Goal: Information Seeking & Learning: Find specific fact

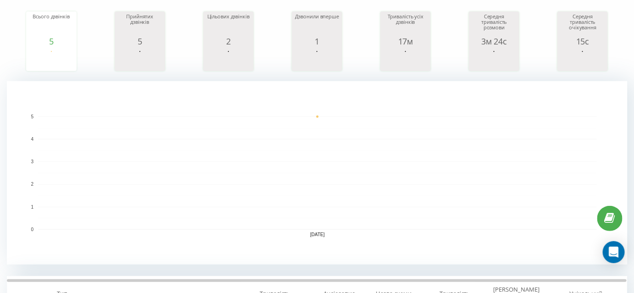
scroll to position [83, 0]
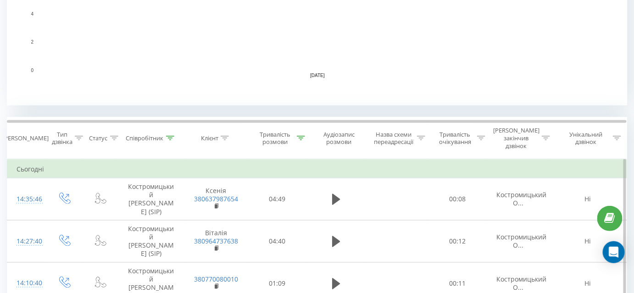
scroll to position [292, 0]
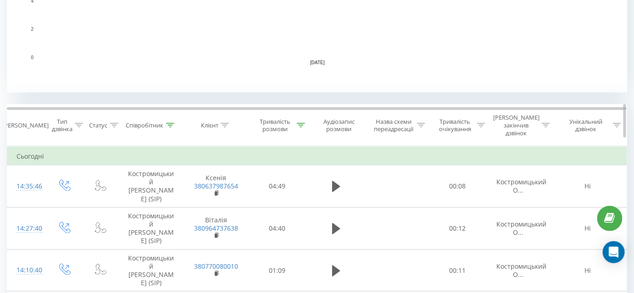
click at [301, 123] on icon at bounding box center [301, 125] width 8 height 5
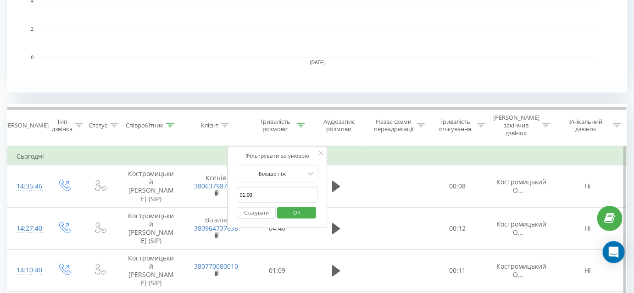
click at [258, 207] on button "Скасувати" at bounding box center [256, 212] width 39 height 11
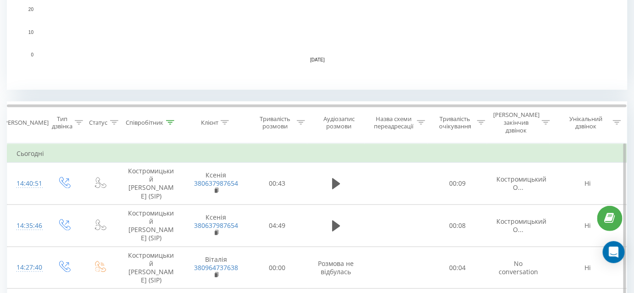
scroll to position [296, 0]
click at [302, 122] on div "Тривалість розмови" at bounding box center [281, 122] width 50 height 16
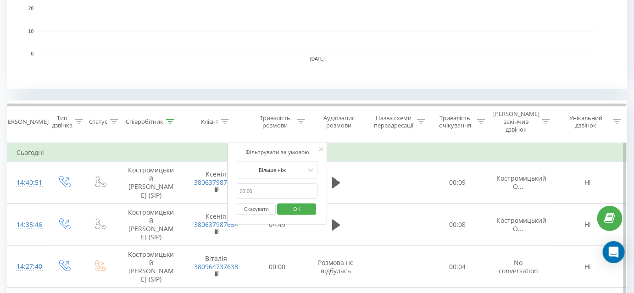
click at [281, 184] on input "01:00" at bounding box center [277, 192] width 81 height 16
type input "01:00"
click at [299, 203] on span "OK" at bounding box center [297, 209] width 26 height 14
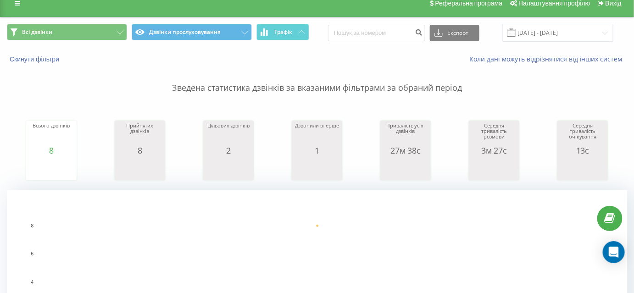
scroll to position [41, 0]
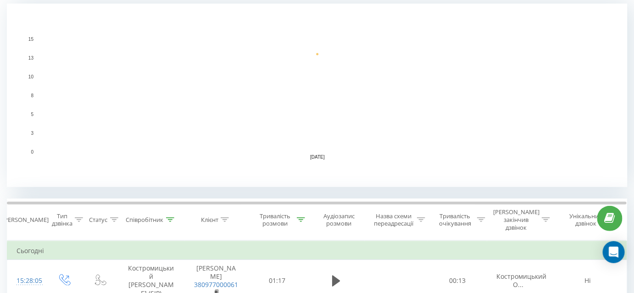
scroll to position [250, 0]
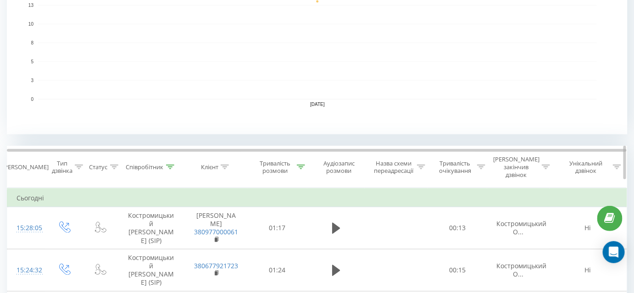
click at [168, 165] on icon at bounding box center [170, 167] width 8 height 5
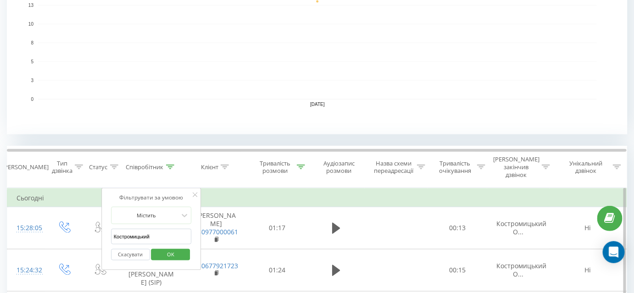
click at [155, 245] on div "Скасувати OK" at bounding box center [151, 255] width 81 height 21
click at [157, 233] on input "Костромицький" at bounding box center [151, 237] width 81 height 16
type input "Тягло"
click button "OK" at bounding box center [170, 254] width 39 height 11
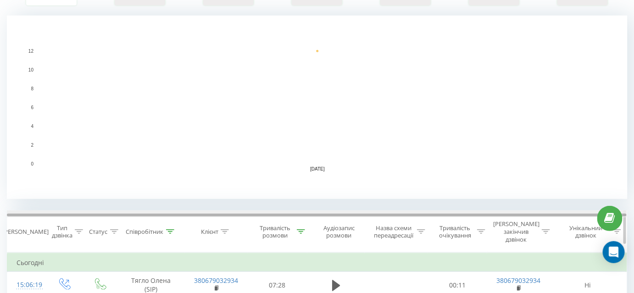
scroll to position [208, 0]
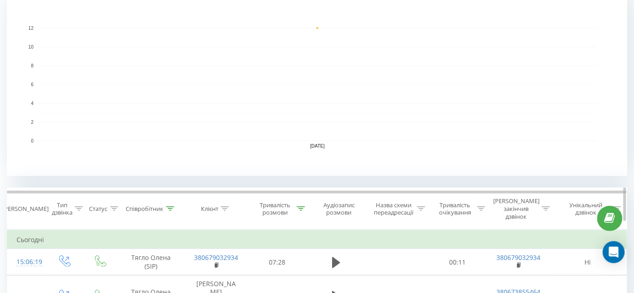
click at [169, 199] on th "Співробітник" at bounding box center [151, 209] width 67 height 42
click at [169, 207] on icon at bounding box center [170, 209] width 8 height 5
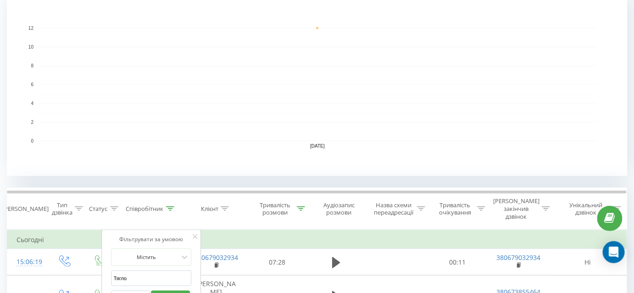
click at [140, 286] on div "Скасувати OK" at bounding box center [151, 296] width 81 height 21
click at [140, 276] on input "Тягло" at bounding box center [151, 279] width 81 height 16
click at [140, 274] on input "Тягло" at bounding box center [151, 279] width 81 height 16
click at [140, 272] on input "Тягло" at bounding box center [151, 279] width 81 height 16
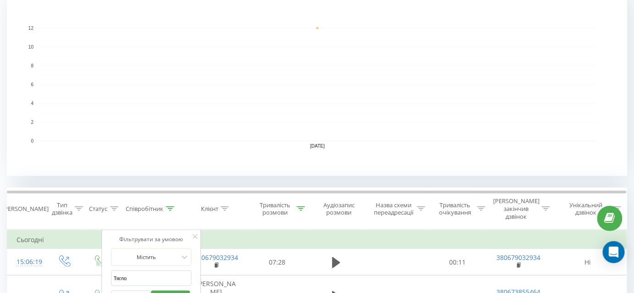
click at [250, 179] on div "Всі дзвінки Дзвінки прослуховування Графік Експорт .csv .xls .xlsx 23.09.2025 -…" at bounding box center [317, 240] width 621 height 840
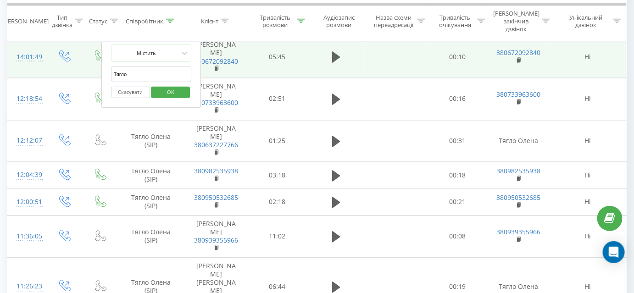
scroll to position [532, 0]
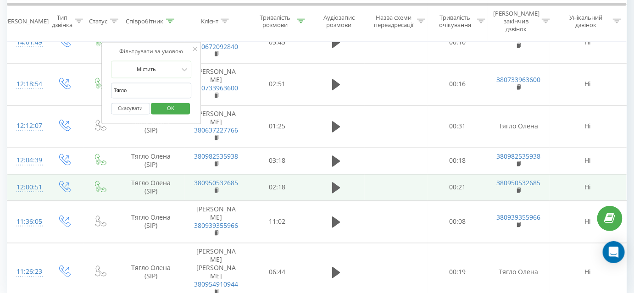
click at [286, 174] on td "02:18" at bounding box center [277, 187] width 60 height 27
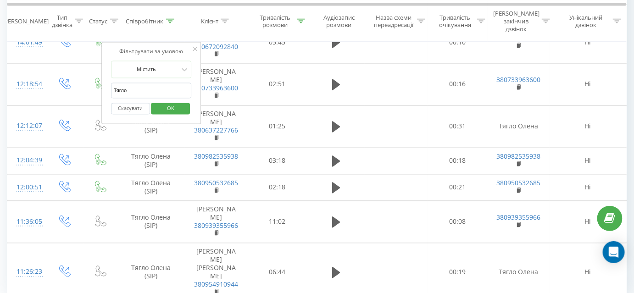
click at [196, 47] on icon at bounding box center [195, 49] width 5 height 5
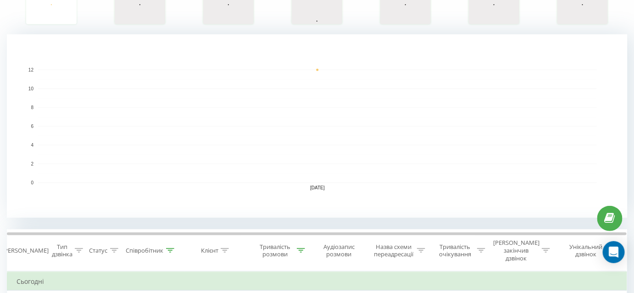
scroll to position [250, 0]
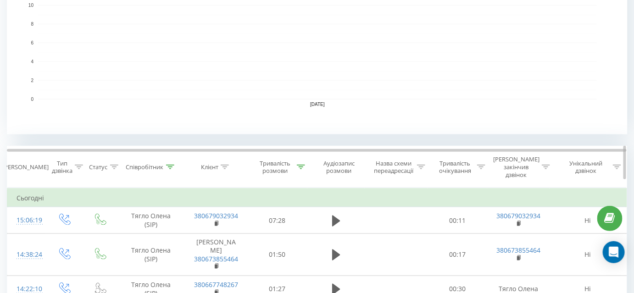
click at [170, 165] on icon at bounding box center [170, 167] width 8 height 5
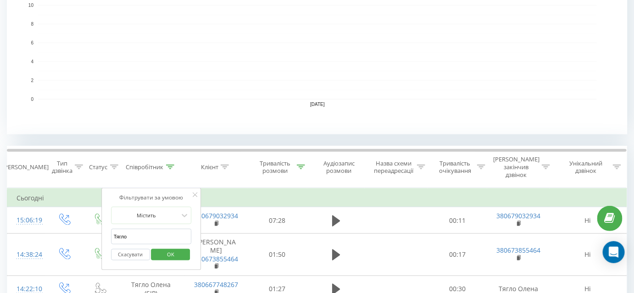
click at [157, 229] on input "Тягло" at bounding box center [151, 237] width 81 height 16
type input "Заборська"
click button "OK" at bounding box center [170, 254] width 39 height 11
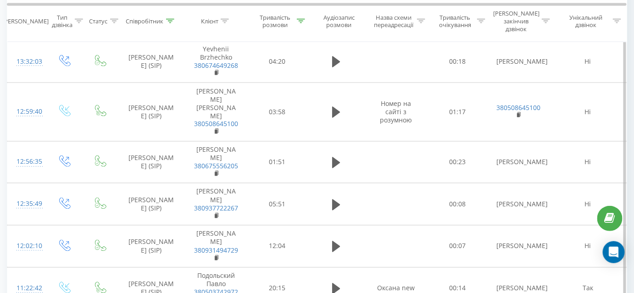
scroll to position [375, 0]
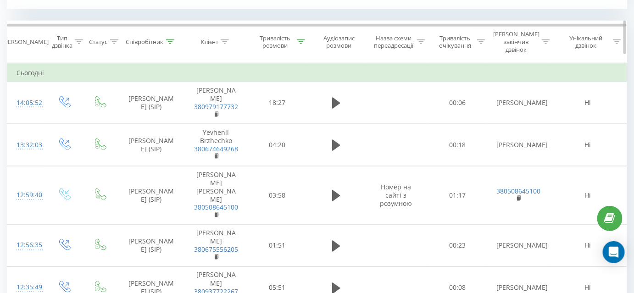
click at [302, 39] on icon at bounding box center [301, 41] width 8 height 5
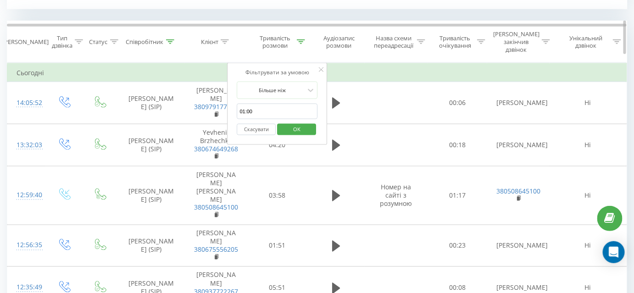
click at [170, 41] on th "Співробітник" at bounding box center [151, 42] width 67 height 42
click at [173, 39] on icon at bounding box center [170, 41] width 8 height 5
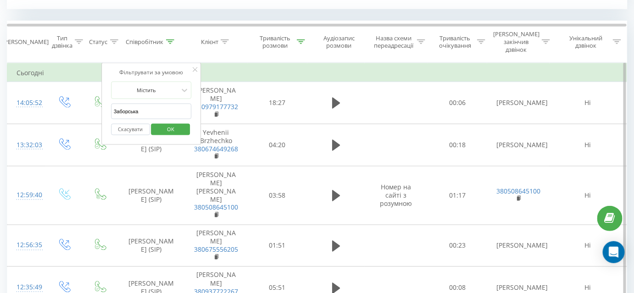
click at [148, 104] on input "Заборська" at bounding box center [151, 112] width 81 height 16
type input "Костромицький"
click button "OK" at bounding box center [170, 129] width 39 height 11
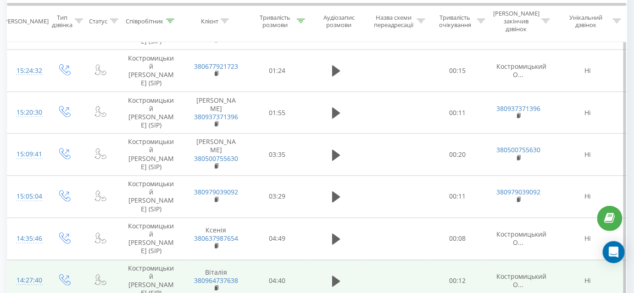
scroll to position [418, 0]
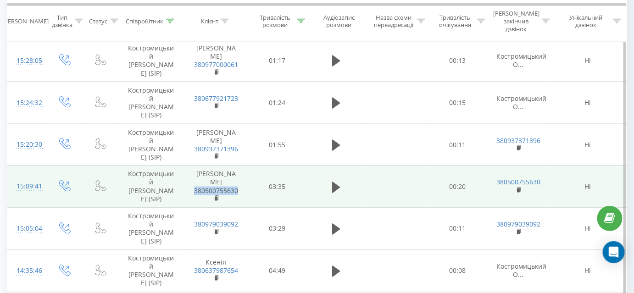
drag, startPoint x: 244, startPoint y: 171, endPoint x: 197, endPoint y: 166, distance: 47.5
click at [195, 166] on td "Oleksandr Kovalchuk 380500755630" at bounding box center [216, 187] width 62 height 42
copy link "380500755630"
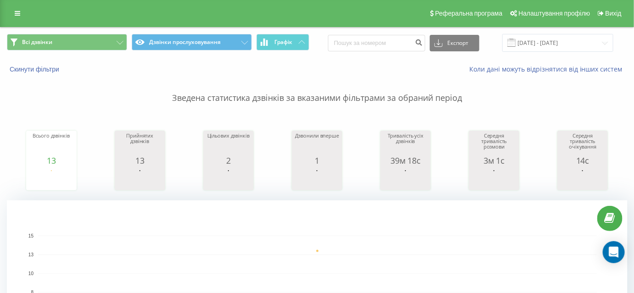
scroll to position [0, 0]
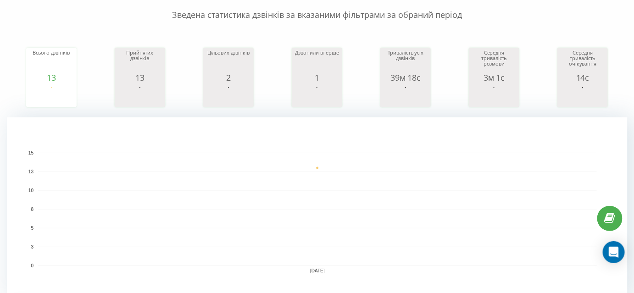
scroll to position [83, 0]
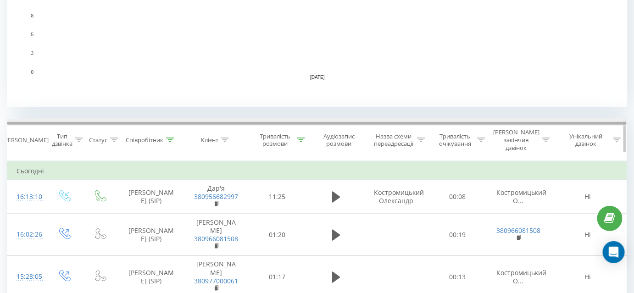
scroll to position [292, 0]
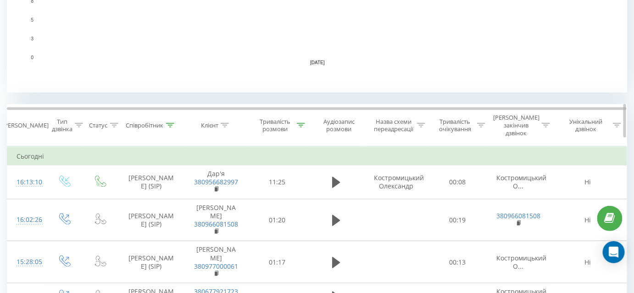
click at [228, 123] on icon at bounding box center [225, 125] width 8 height 5
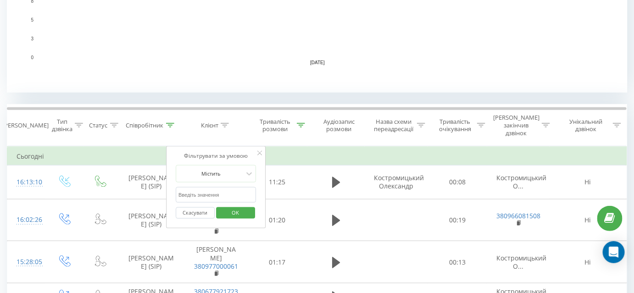
click at [223, 92] on div "23.09.25 0 3 5 8 10 13 15 date Всього дзвінків 23.09.25 15" at bounding box center [317, 1] width 621 height 184
click at [230, 67] on rect "A chart." at bounding box center [317, 1] width 621 height 184
click at [196, 207] on button "Скасувати" at bounding box center [195, 212] width 39 height 11
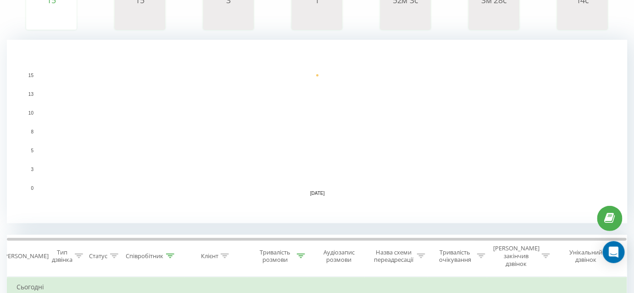
scroll to position [208, 0]
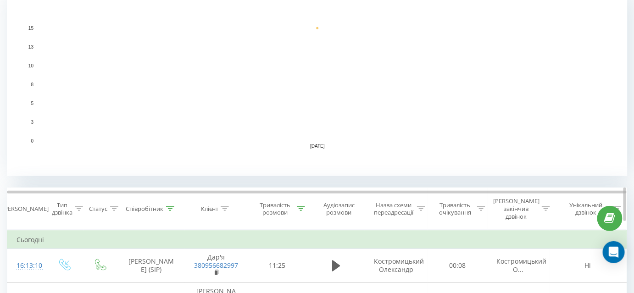
click at [168, 207] on icon at bounding box center [170, 209] width 8 height 5
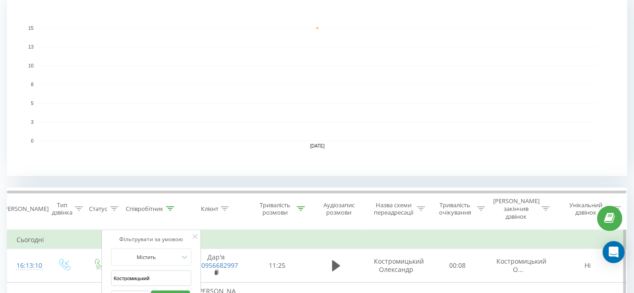
click at [158, 271] on input "Костромицький" at bounding box center [151, 279] width 81 height 16
type input "Заборська"
click at [181, 289] on span "OK" at bounding box center [171, 296] width 26 height 14
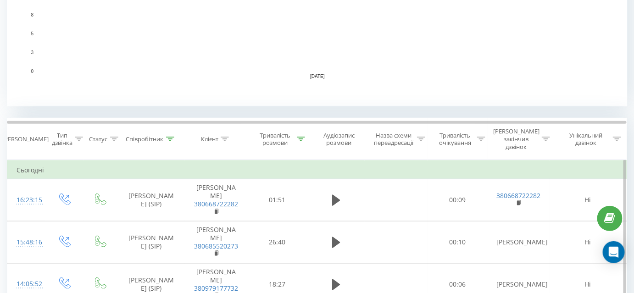
scroll to position [292, 0]
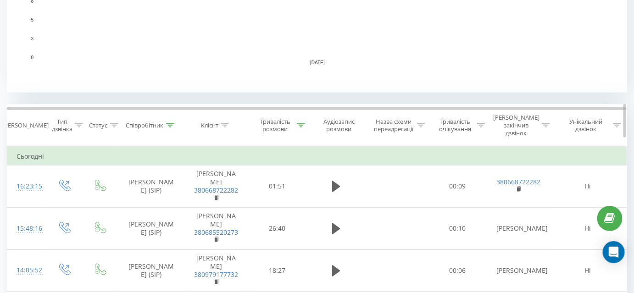
click at [168, 123] on icon at bounding box center [170, 125] width 8 height 5
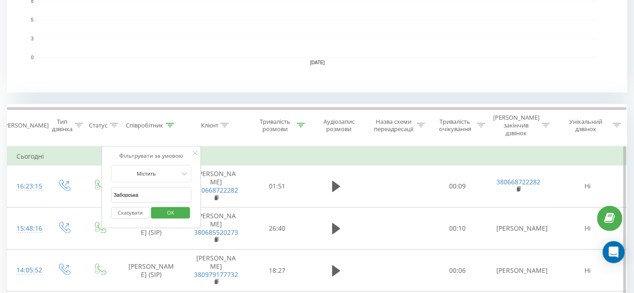
click at [145, 187] on input "Заборська" at bounding box center [151, 195] width 81 height 16
type input "Ь"
type input "Тягло"
drag, startPoint x: 162, startPoint y: 201, endPoint x: 177, endPoint y: 200, distance: 14.8
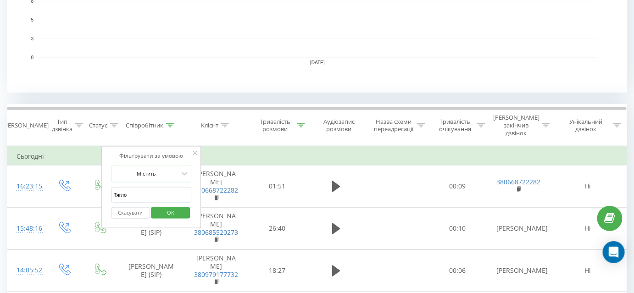
click at [163, 206] on span "OK" at bounding box center [171, 213] width 26 height 14
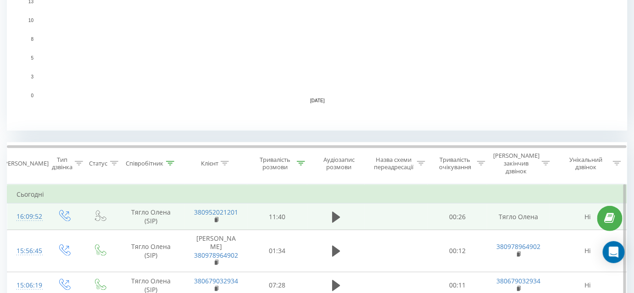
scroll to position [253, 0]
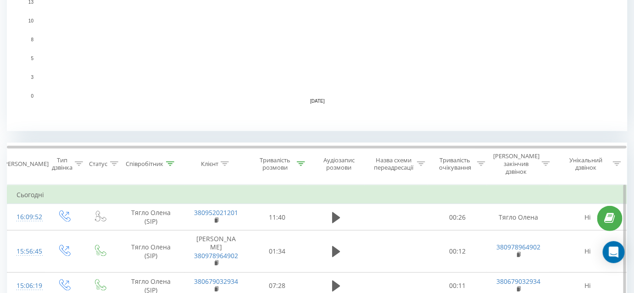
drag, startPoint x: 170, startPoint y: 160, endPoint x: 162, endPoint y: 186, distance: 26.9
click at [170, 162] on icon at bounding box center [170, 164] width 8 height 5
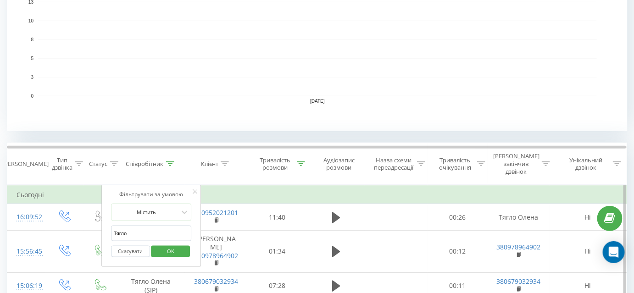
click at [157, 229] on input "Тягло" at bounding box center [151, 234] width 81 height 16
type input "Лучків"
click at [176, 244] on span "OK" at bounding box center [171, 251] width 26 height 14
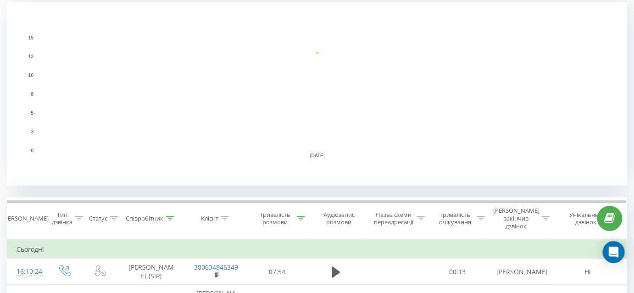
scroll to position [253, 0]
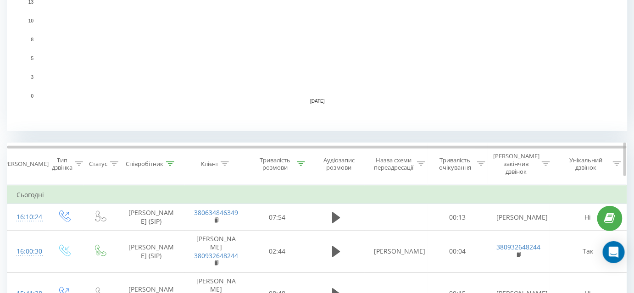
click at [171, 162] on icon at bounding box center [170, 164] width 8 height 5
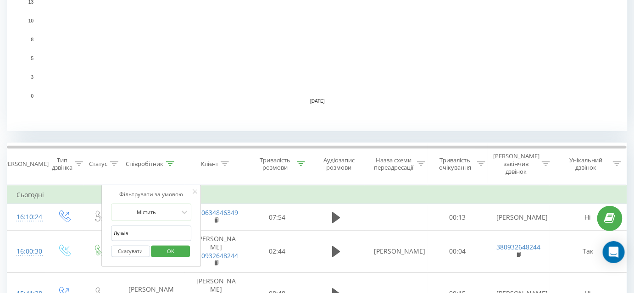
click at [137, 226] on input "Лучків" at bounding box center [151, 234] width 81 height 16
type input "Костромицький"
click at [167, 244] on span "OK" at bounding box center [171, 251] width 26 height 14
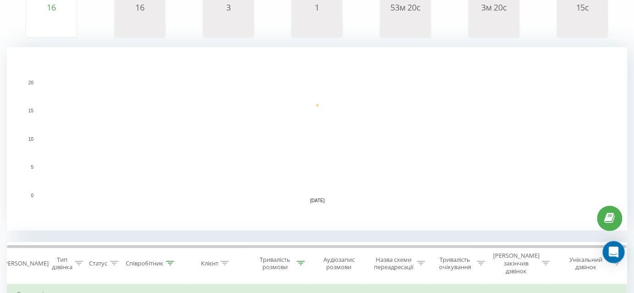
scroll to position [125, 0]
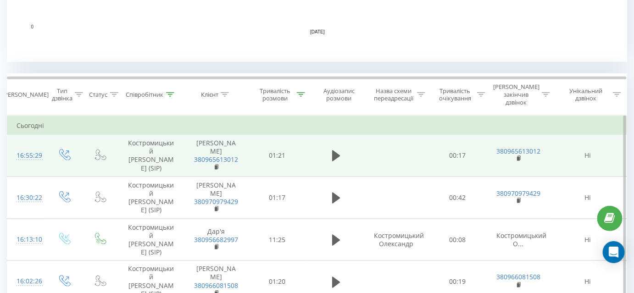
scroll to position [334, 0]
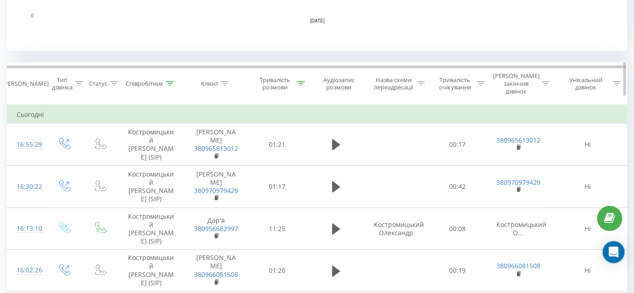
click at [303, 82] on div at bounding box center [301, 84] width 8 height 8
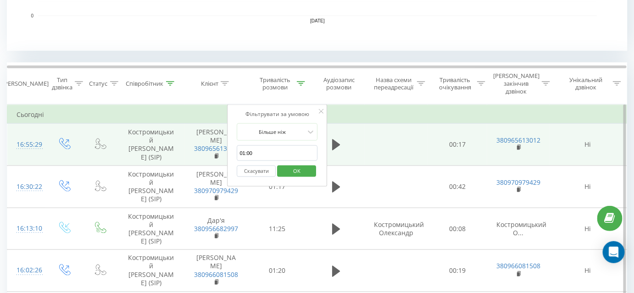
click at [431, 124] on td "00:17" at bounding box center [458, 145] width 60 height 42
click at [400, 131] on td at bounding box center [396, 145] width 62 height 42
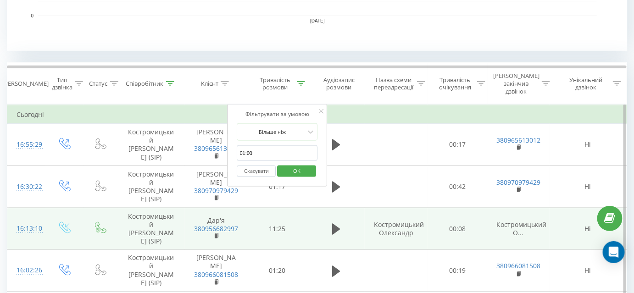
click at [263, 208] on td "11:25" at bounding box center [277, 229] width 60 height 42
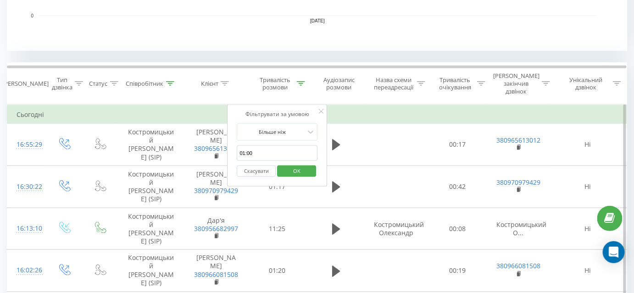
click at [263, 166] on button "Скасувати" at bounding box center [256, 171] width 39 height 11
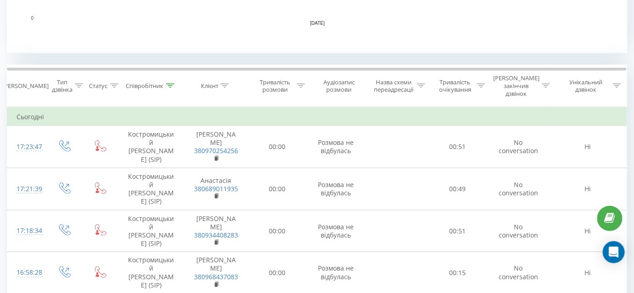
scroll to position [337, 0]
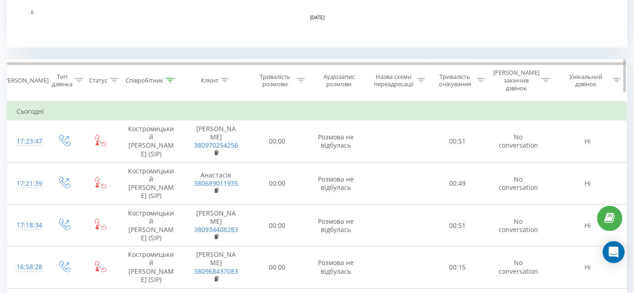
click at [303, 78] on icon at bounding box center [301, 80] width 8 height 5
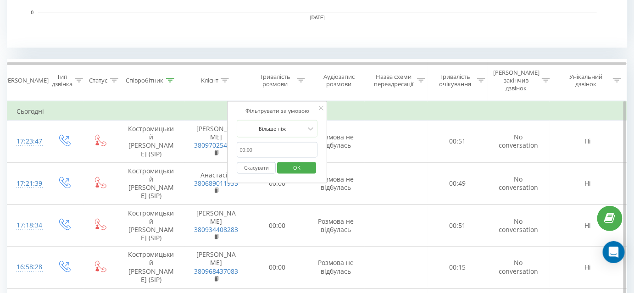
click at [269, 142] on input "01:00" at bounding box center [277, 150] width 81 height 16
type input "01:00"
click button "OK" at bounding box center [296, 167] width 39 height 11
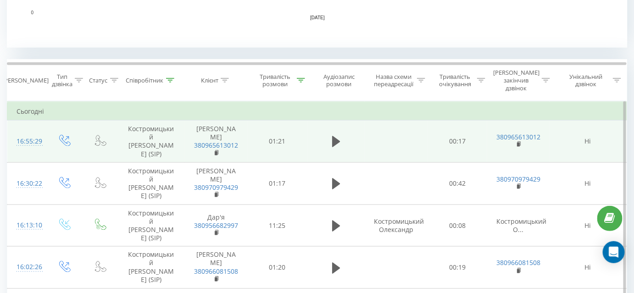
scroll to position [341, 0]
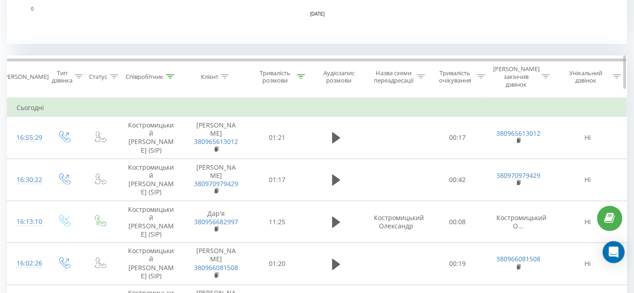
click at [301, 74] on icon at bounding box center [301, 76] width 8 height 5
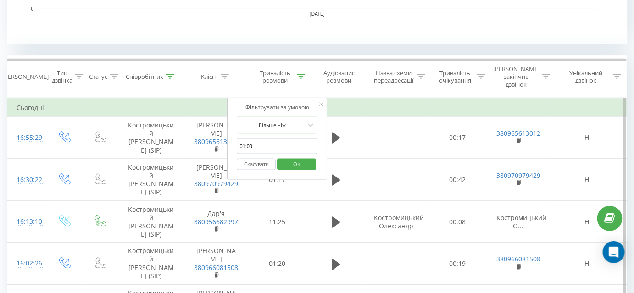
click at [252, 159] on button "Скасувати" at bounding box center [256, 164] width 39 height 11
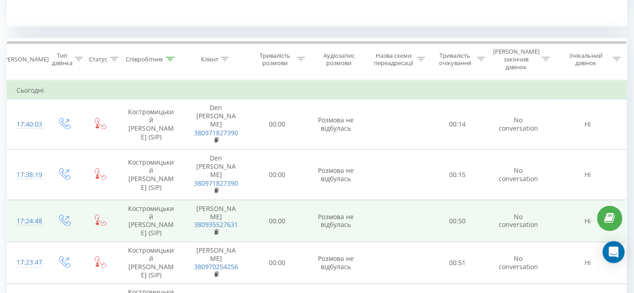
scroll to position [344, 0]
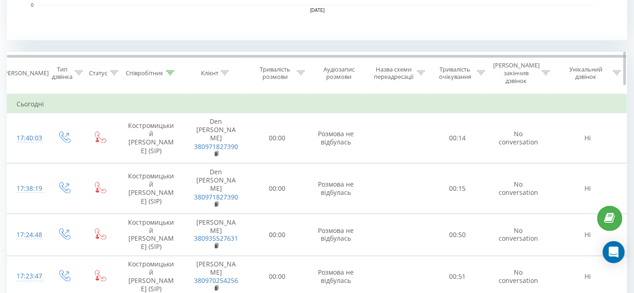
click at [170, 71] on icon at bounding box center [170, 73] width 8 height 5
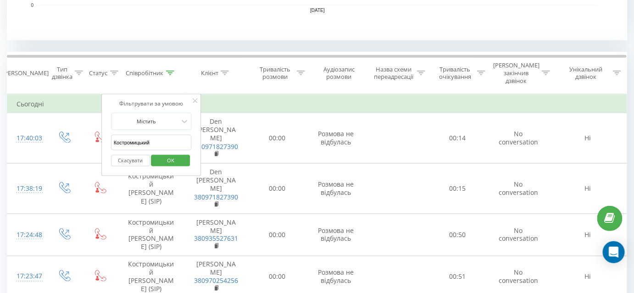
click at [162, 137] on input "Костромицький" at bounding box center [151, 143] width 81 height 16
type input "Заборська"
click button "OK" at bounding box center [170, 160] width 39 height 11
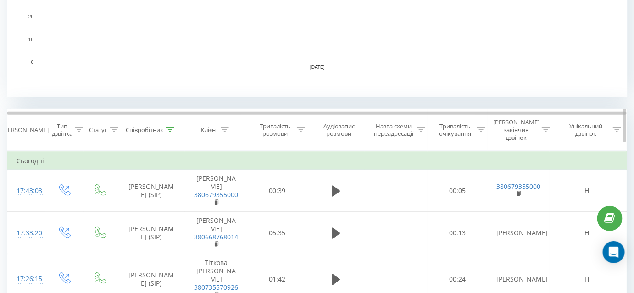
scroll to position [306, 0]
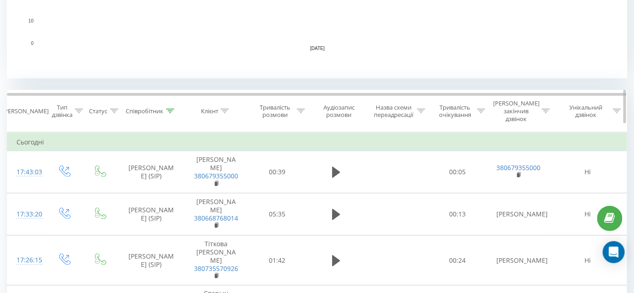
click at [302, 109] on icon at bounding box center [301, 111] width 8 height 5
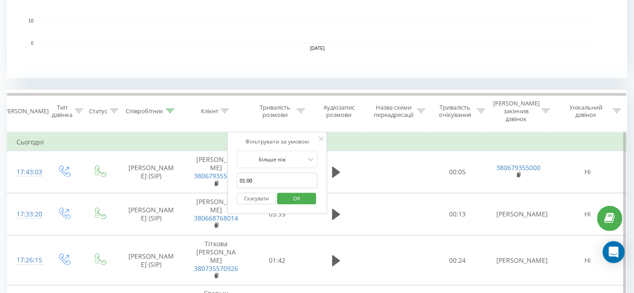
click at [265, 173] on input "01:00" at bounding box center [277, 181] width 81 height 16
type input "01:00"
click at [306, 191] on span "OK" at bounding box center [297, 198] width 26 height 14
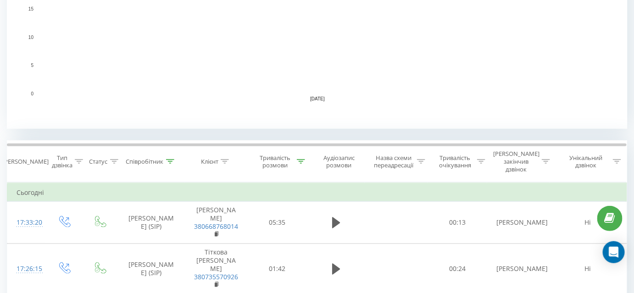
scroll to position [268, 0]
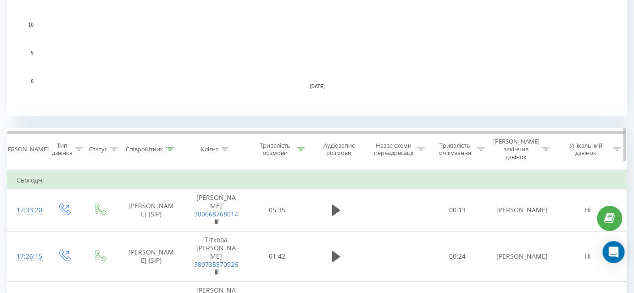
click at [172, 148] on div at bounding box center [170, 149] width 8 height 8
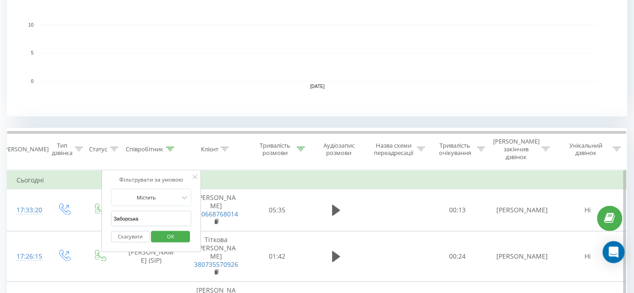
click at [156, 211] on input "Заборська" at bounding box center [151, 219] width 81 height 16
type input "Лучків"
click at [170, 229] on span "OK" at bounding box center [171, 236] width 26 height 14
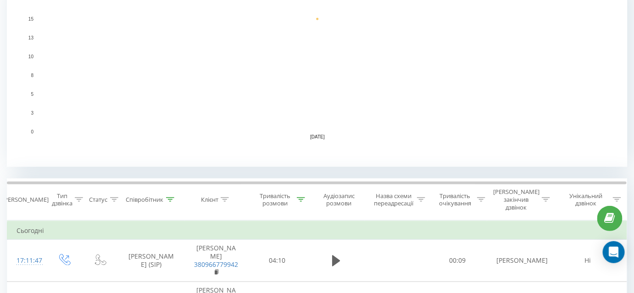
scroll to position [355, 0]
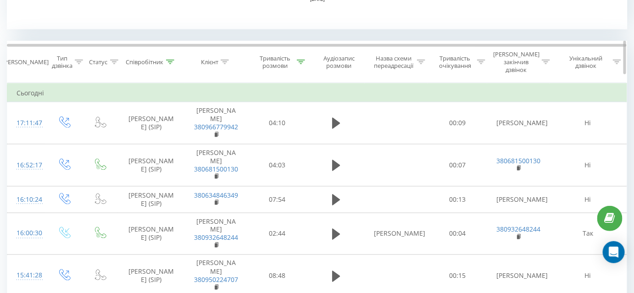
click at [168, 60] on icon at bounding box center [170, 62] width 8 height 5
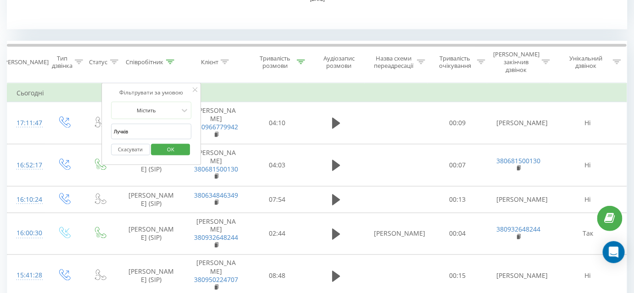
click at [151, 125] on input "Лучків" at bounding box center [151, 132] width 81 height 16
type input "Тягло"
click at [174, 140] on div "Скасувати OK" at bounding box center [151, 150] width 81 height 21
click at [174, 142] on span "OK" at bounding box center [171, 149] width 26 height 14
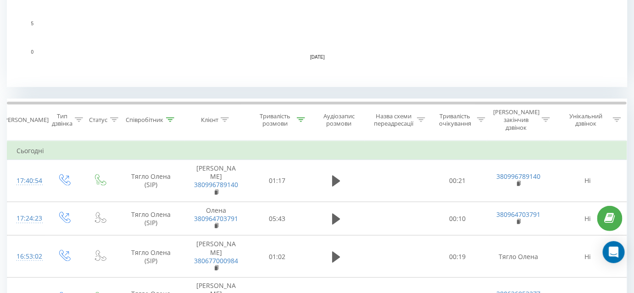
scroll to position [330, 0]
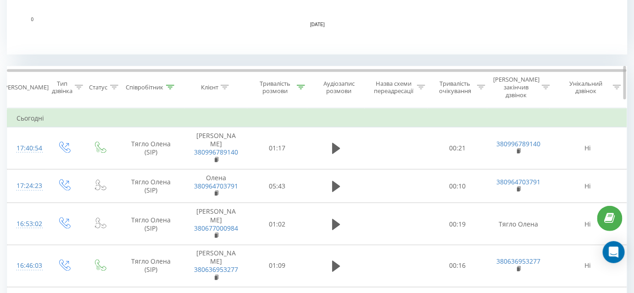
click at [173, 85] on icon at bounding box center [170, 87] width 8 height 5
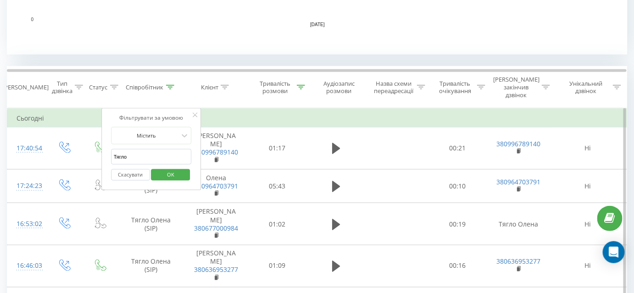
click at [136, 169] on button "Скасувати" at bounding box center [130, 174] width 39 height 11
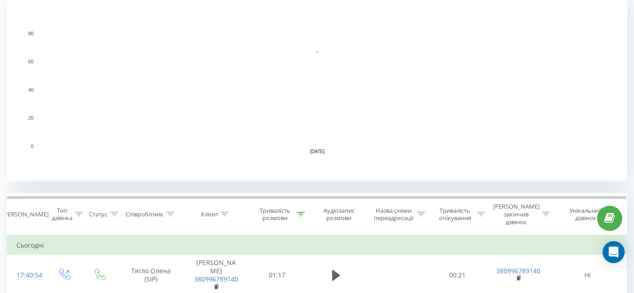
scroll to position [250, 0]
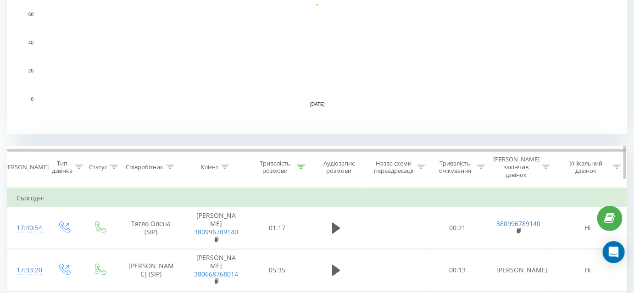
click at [174, 163] on div "Співробітник" at bounding box center [151, 167] width 67 height 8
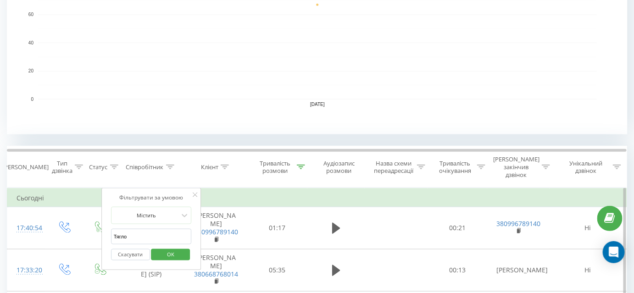
click at [166, 229] on input "Тягло" at bounding box center [151, 237] width 81 height 16
type input "Костромицький"
click button "OK" at bounding box center [170, 254] width 39 height 11
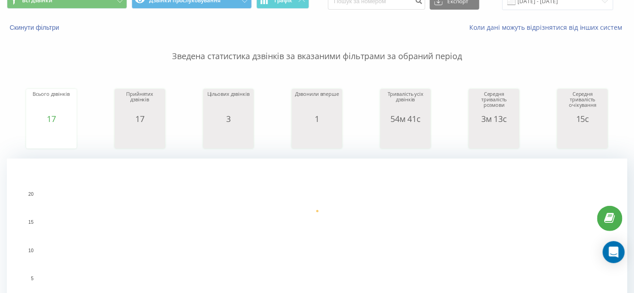
scroll to position [41, 0]
